Goal: Information Seeking & Learning: Compare options

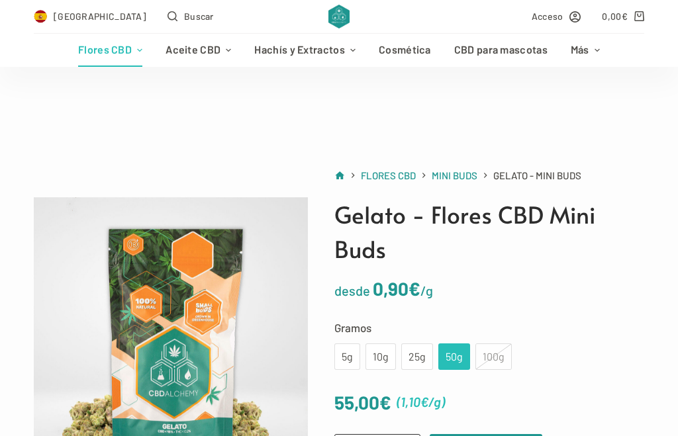
scroll to position [115, 0]
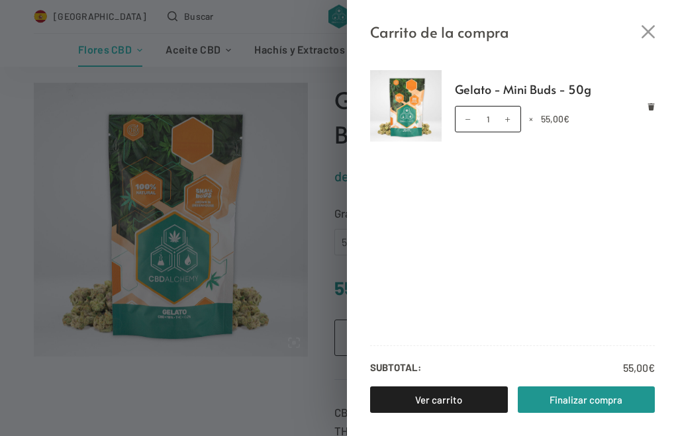
click at [145, 399] on div "Carrito de la compra Gelato - Mini Buds - 50g Gelato - Mini Buds - 50g cantidad…" at bounding box center [339, 218] width 678 height 436
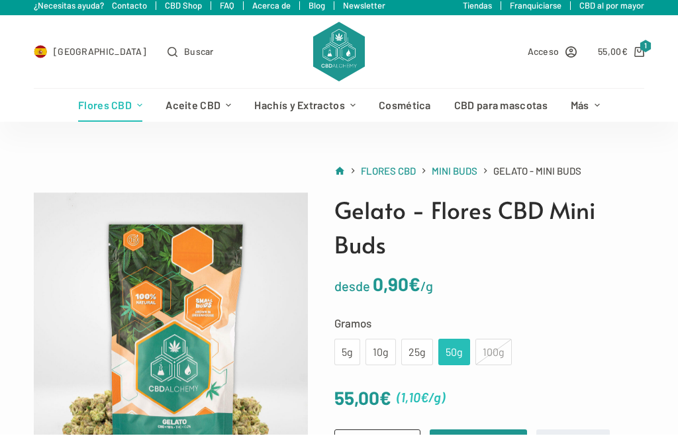
scroll to position [0, 0]
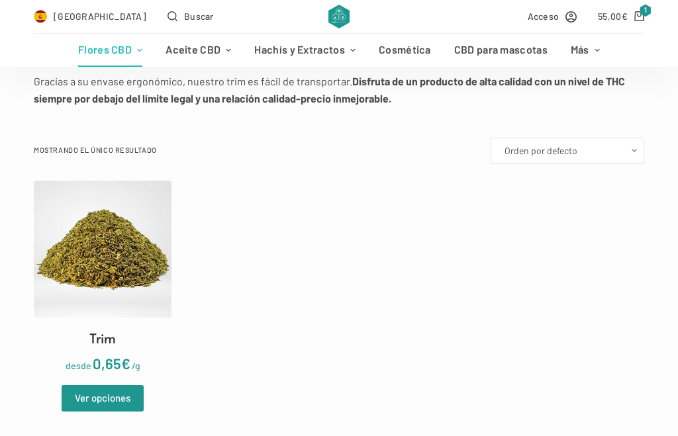
scroll to position [301, 0]
click at [105, 401] on link "Ver opciones" at bounding box center [103, 399] width 82 height 26
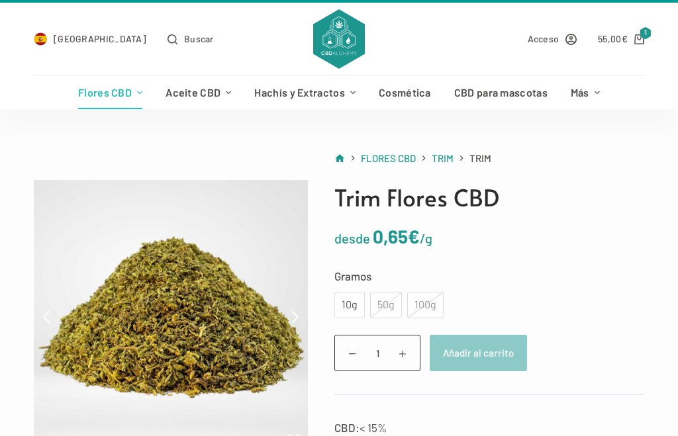
scroll to position [34, 0]
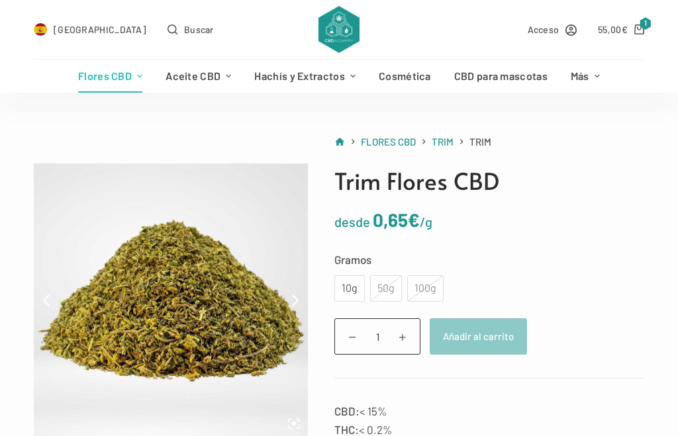
click at [348, 281] on div "10g" at bounding box center [349, 288] width 15 height 17
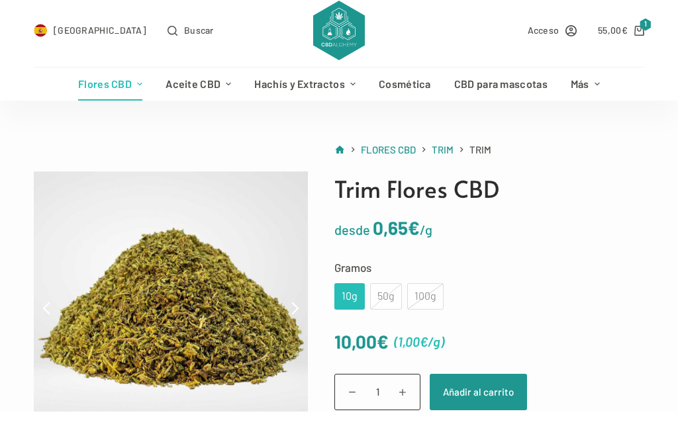
scroll to position [33, 0]
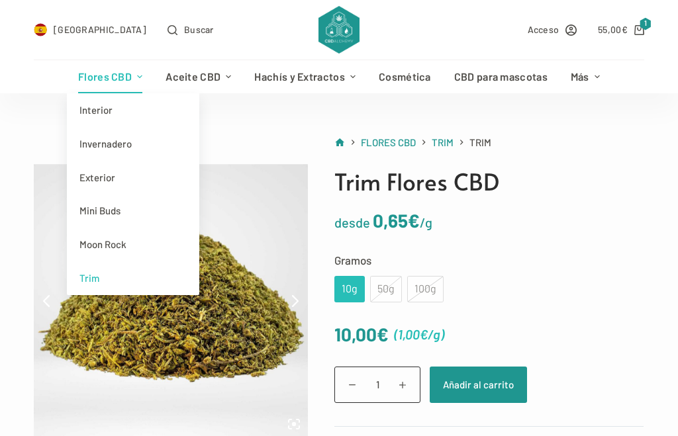
click at [97, 205] on link "Mini Buds" at bounding box center [133, 211] width 132 height 34
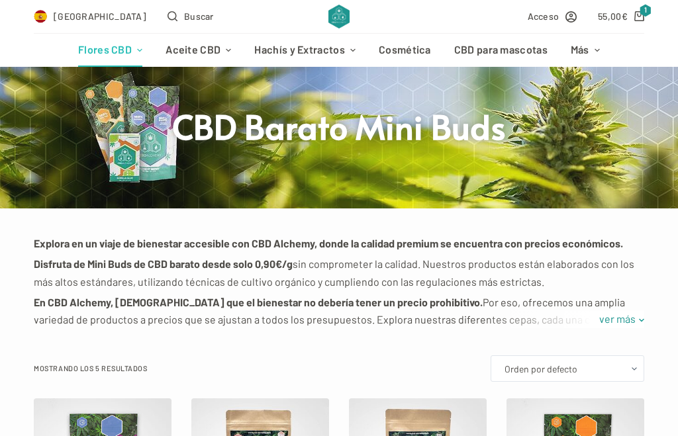
scroll to position [77, 0]
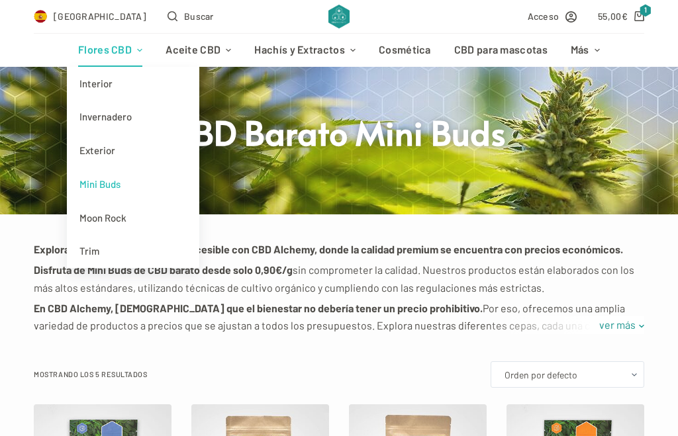
click at [121, 45] on link "Flores CBD" at bounding box center [110, 50] width 87 height 33
click at [100, 147] on link "Exterior" at bounding box center [133, 151] width 132 height 34
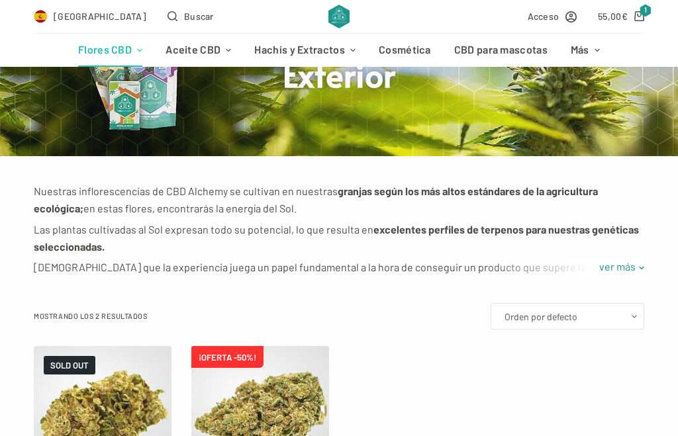
scroll to position [133, 0]
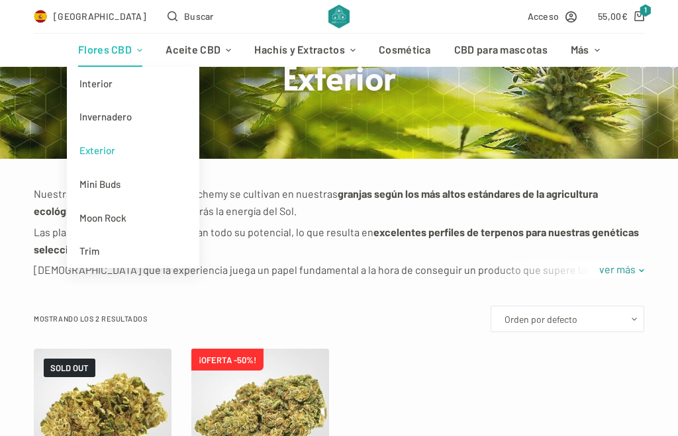
click at [119, 42] on link "Flores CBD" at bounding box center [110, 50] width 87 height 33
click at [106, 112] on link "Invernadero" at bounding box center [133, 117] width 132 height 34
click at [424, 317] on div "Filter Mostrando los 2 resultados Orden por defecto Ordenar por popularidad Ord…" at bounding box center [339, 319] width 611 height 26
click at [479, 42] on link "CBD para mascotas" at bounding box center [500, 50] width 117 height 33
click at [117, 46] on link "Flores CBD" at bounding box center [110, 50] width 87 height 33
